Goal: Information Seeking & Learning: Learn about a topic

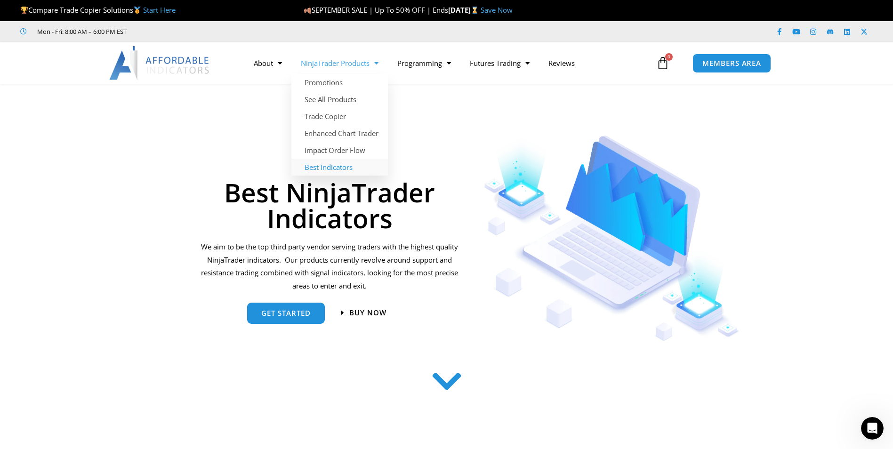
click at [337, 170] on link "Best Indicators" at bounding box center [339, 167] width 96 height 17
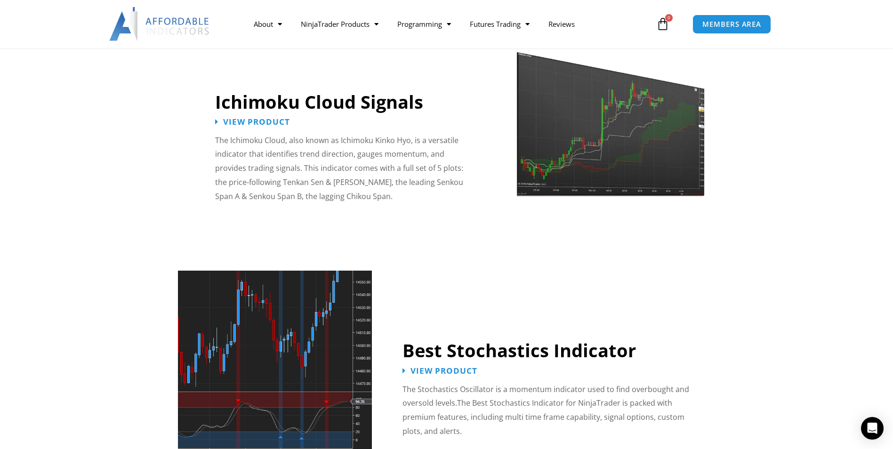
scroll to position [1741, 0]
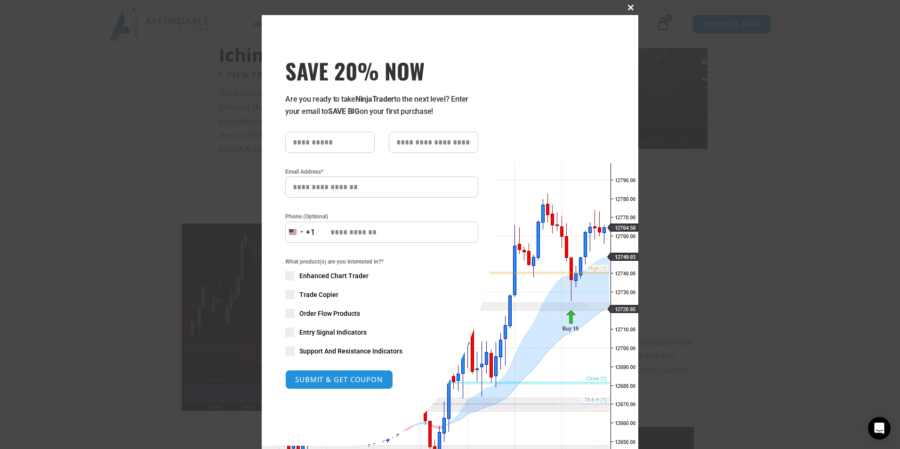
click at [628, 8] on span at bounding box center [630, 8] width 15 height 6
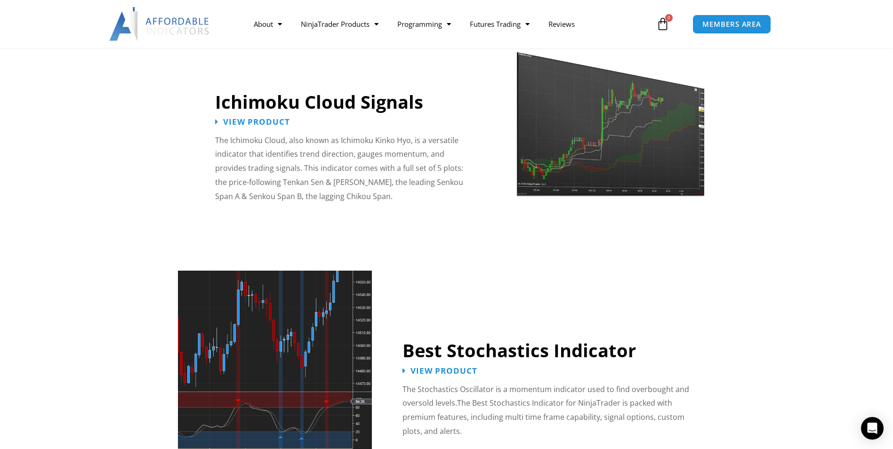
scroll to position [1553, 0]
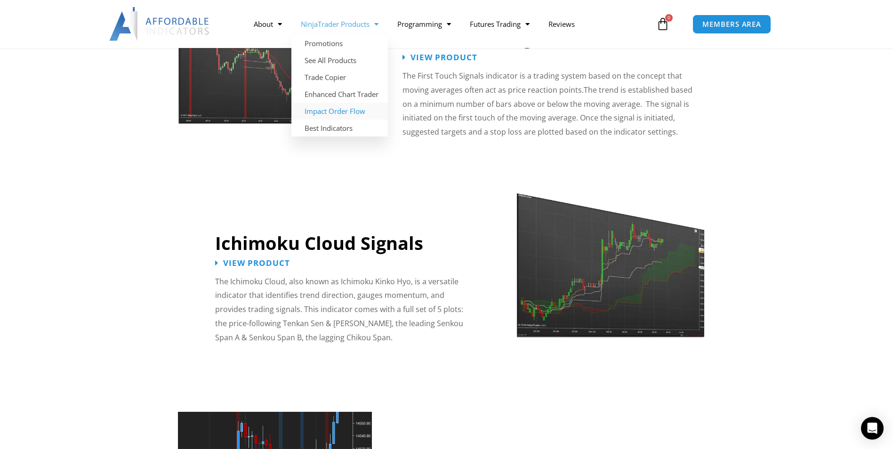
click at [343, 112] on link "Impact Order Flow" at bounding box center [339, 111] width 96 height 17
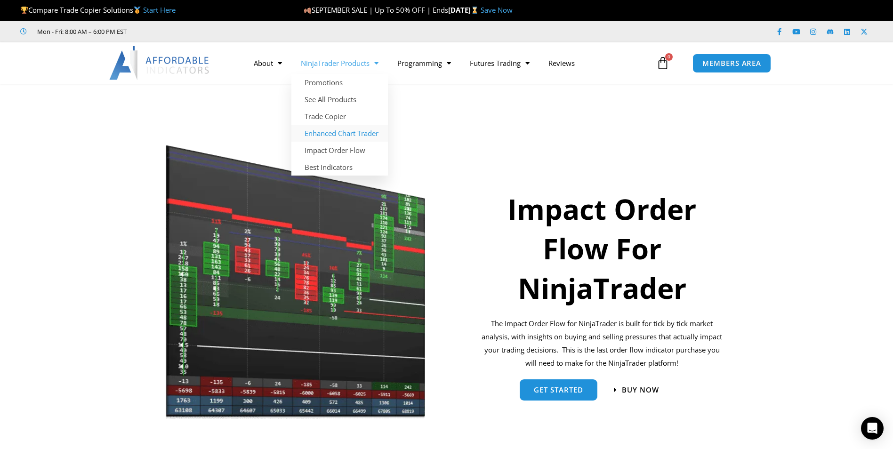
click at [330, 131] on link "Enhanced Chart Trader" at bounding box center [339, 133] width 96 height 17
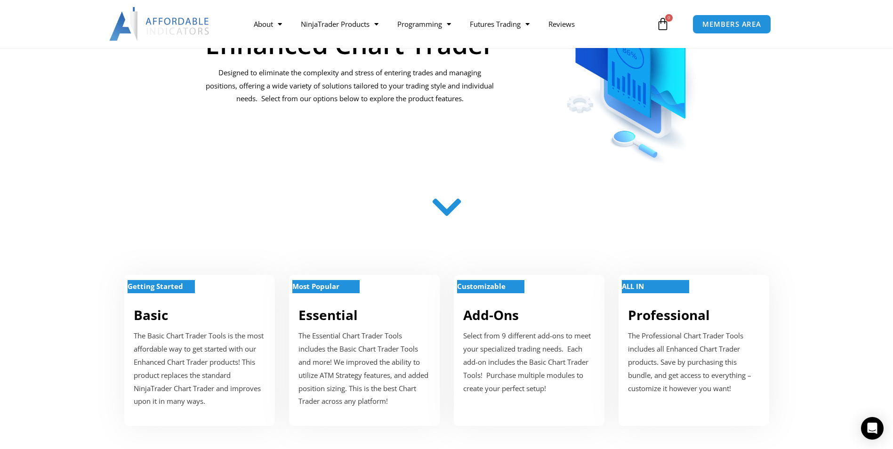
scroll to position [235, 0]
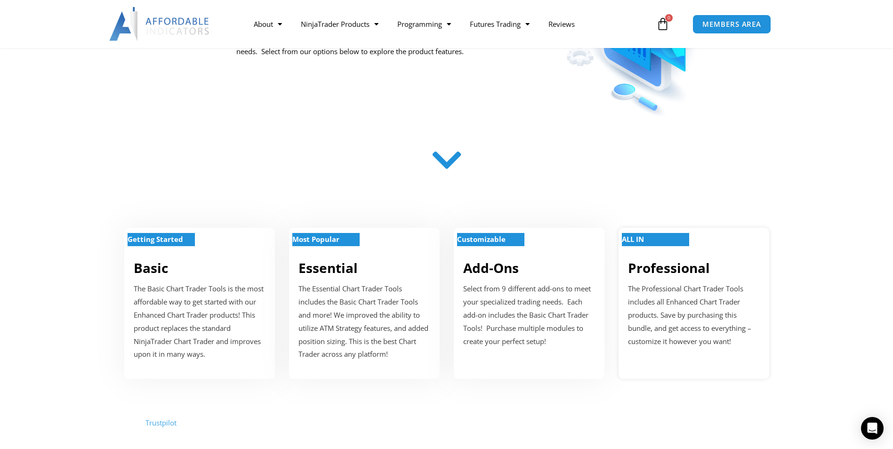
click at [631, 299] on p "The Professional Chart Trader Tools includes all Enhanced Chart Trader products…" at bounding box center [694, 314] width 132 height 65
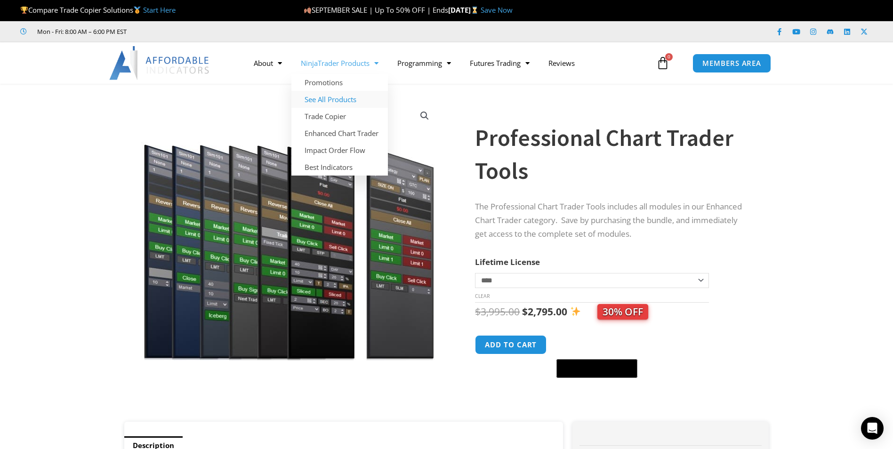
click at [347, 103] on link "See All Products" at bounding box center [339, 99] width 96 height 17
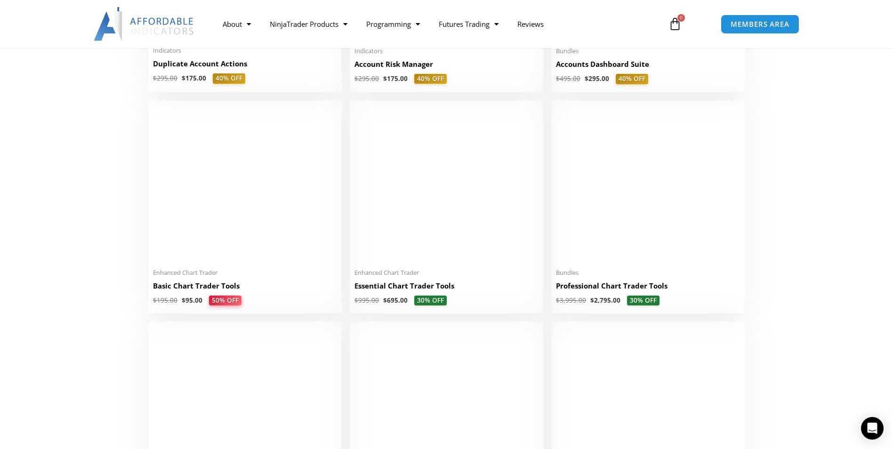
scroll to position [471, 0]
